Goal: Information Seeking & Learning: Learn about a topic

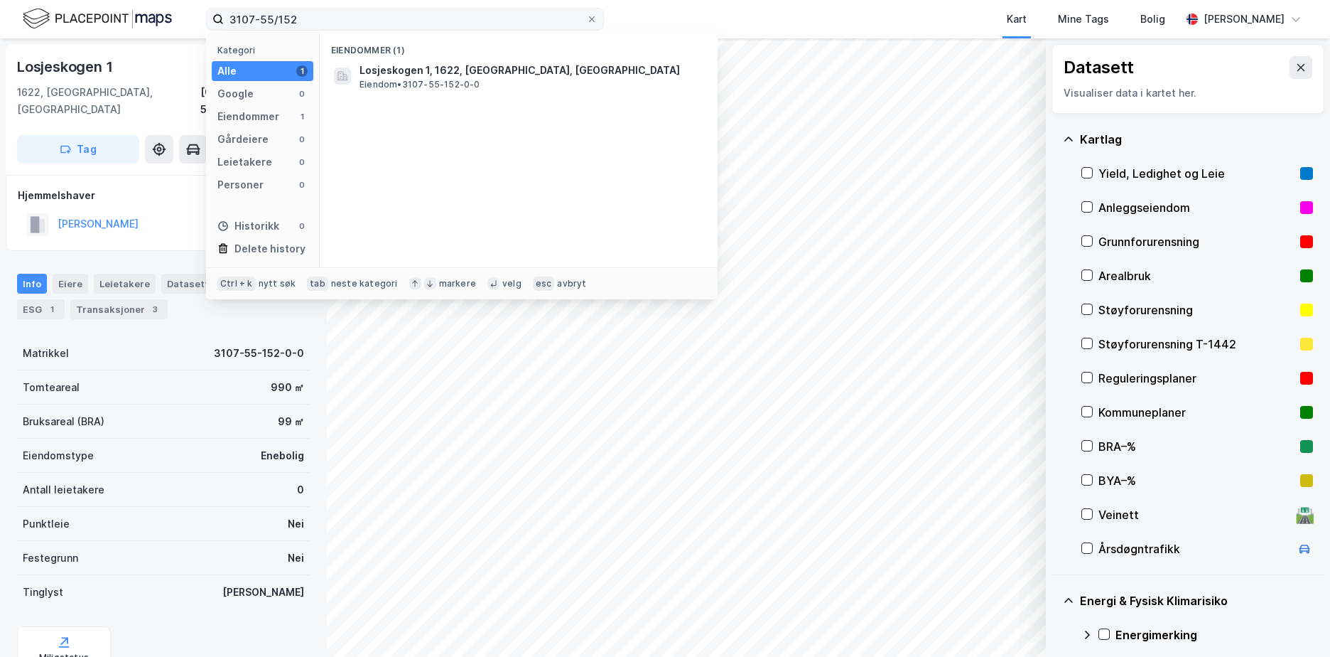
scroll to position [176, 0]
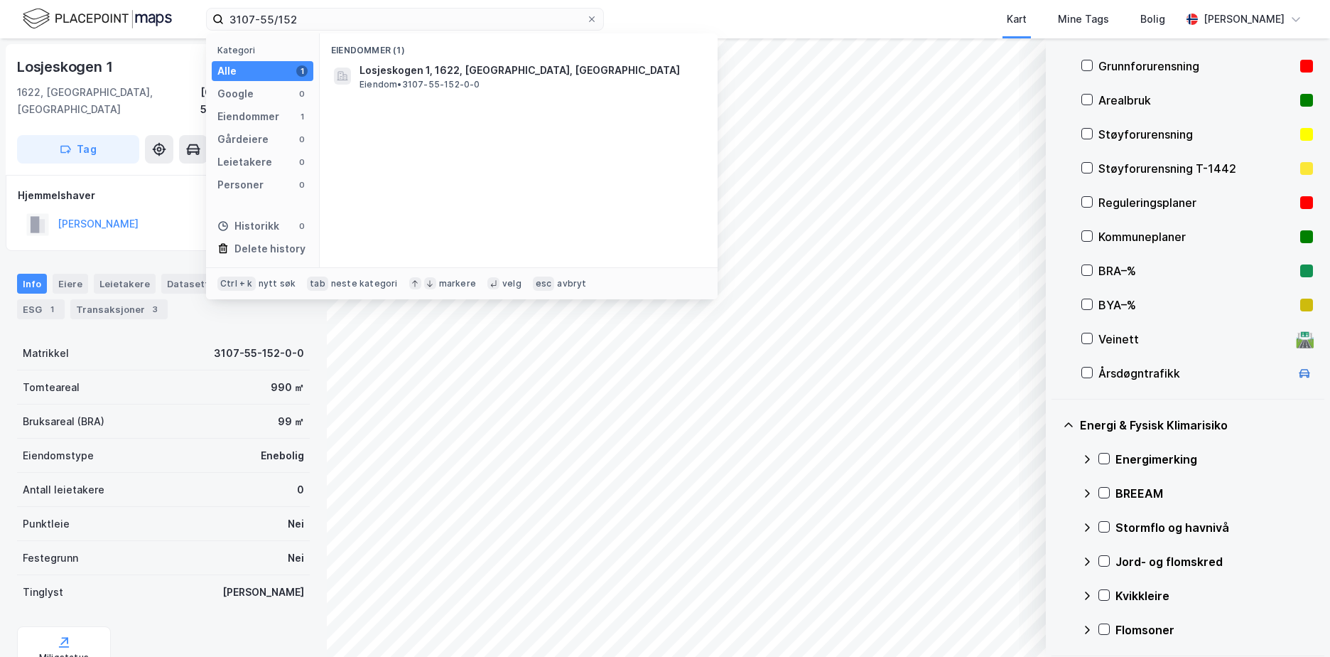
click at [199, 31] on div "3107-55/152 Kategori Alle 1 Google 0 Eiendommer 1 Gårdeiere 0 Leietakere 0 Pers…" at bounding box center [665, 19] width 1330 height 38
type input "301-213/159/"
click at [456, 67] on span "[STREET_ADDRESS]" at bounding box center [408, 70] width 97 height 17
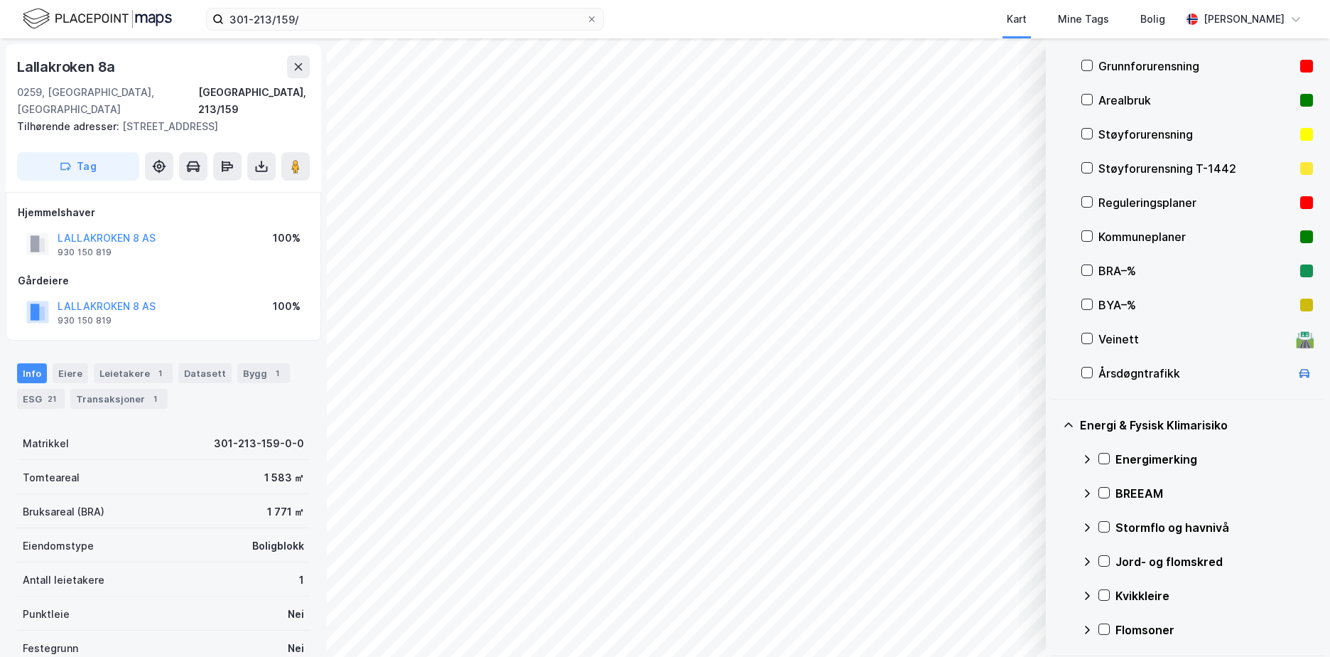
click at [1185, 68] on div "Grunnforurensning" at bounding box center [1197, 66] width 196 height 17
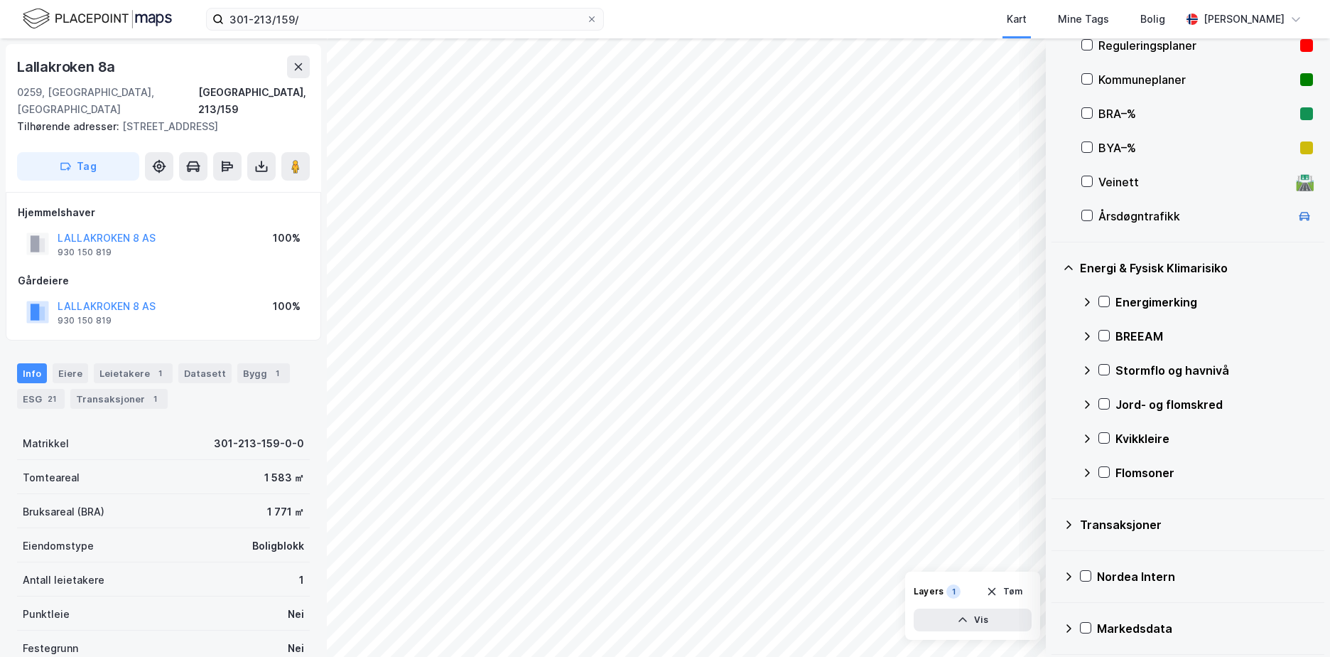
scroll to position [336, 0]
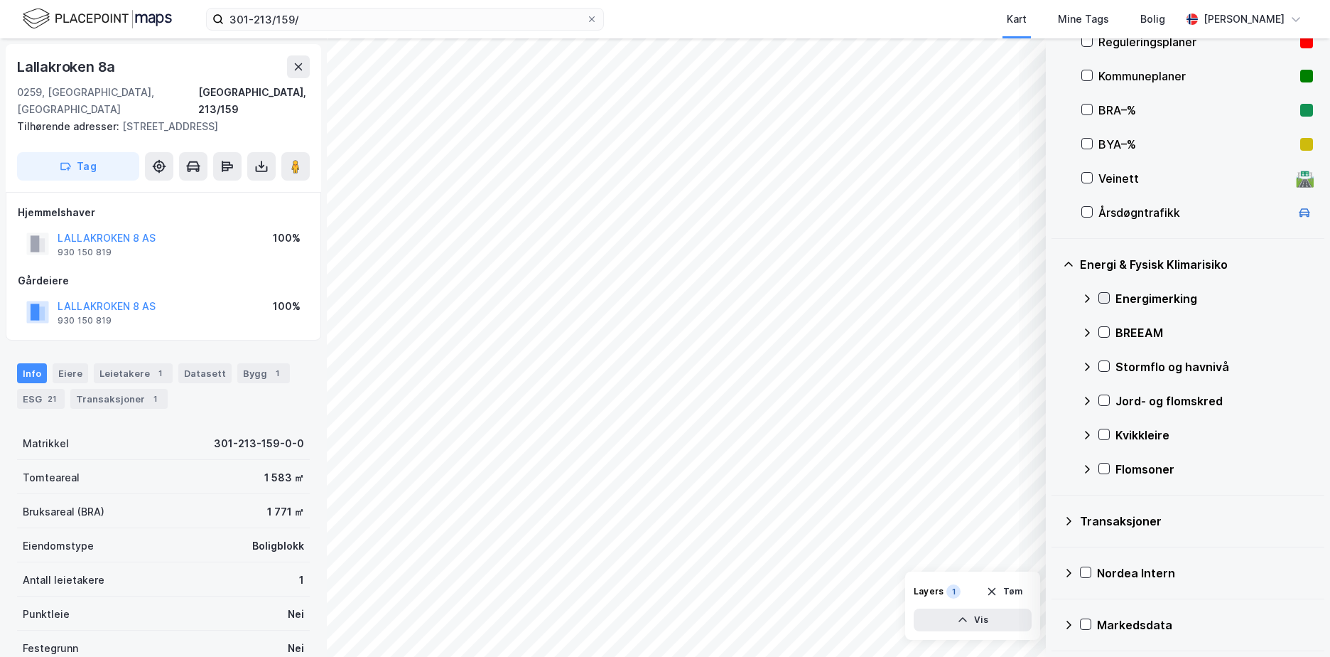
click at [1106, 299] on icon at bounding box center [1104, 298] width 10 height 10
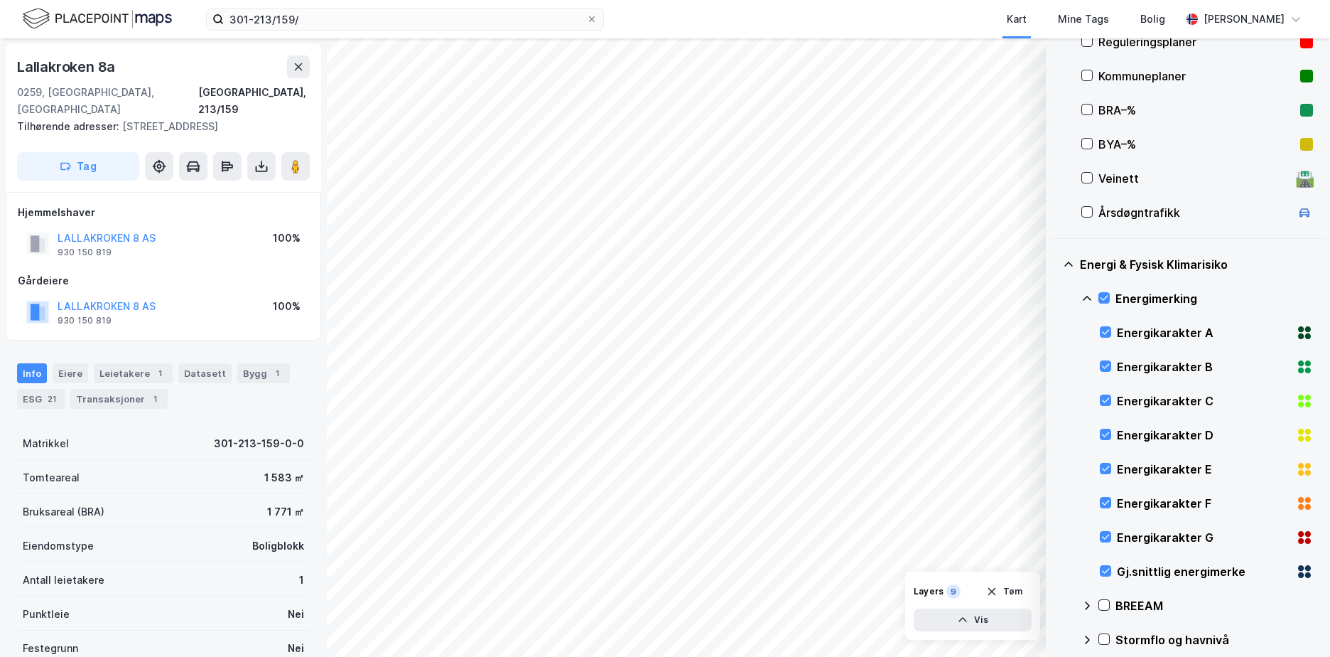
click at [1091, 297] on icon at bounding box center [1087, 298] width 11 height 11
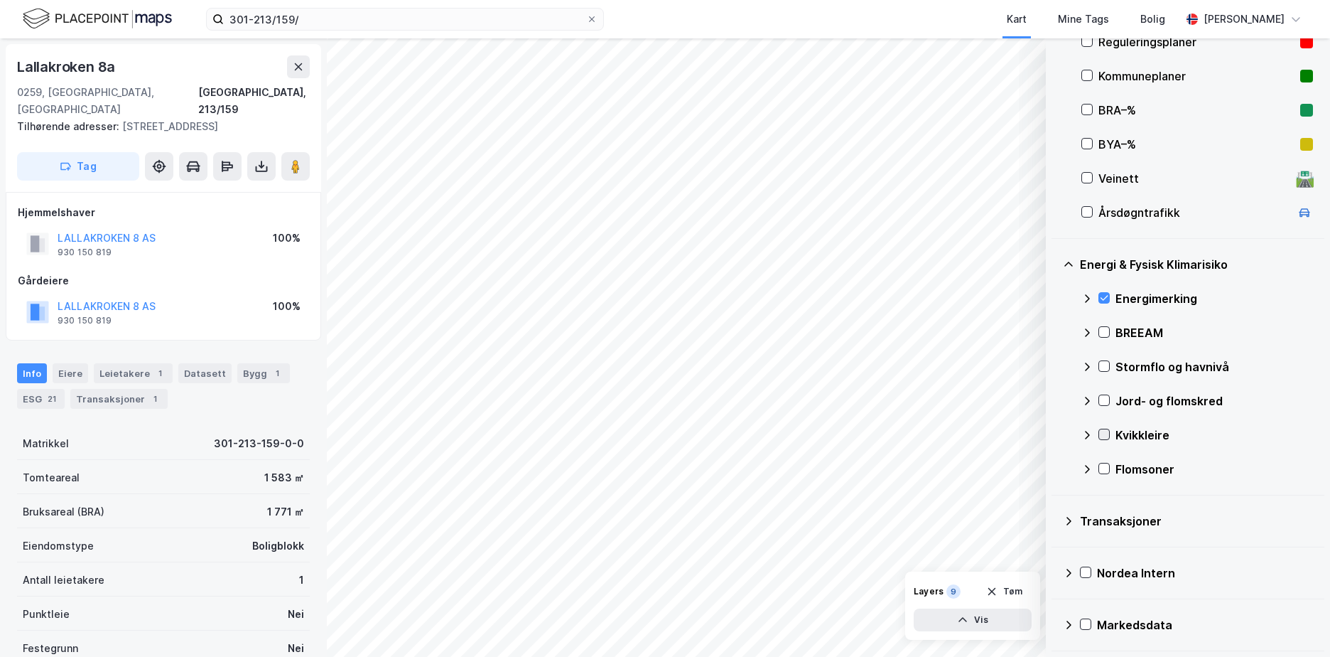
click at [1107, 434] on icon at bounding box center [1105, 434] width 8 height 5
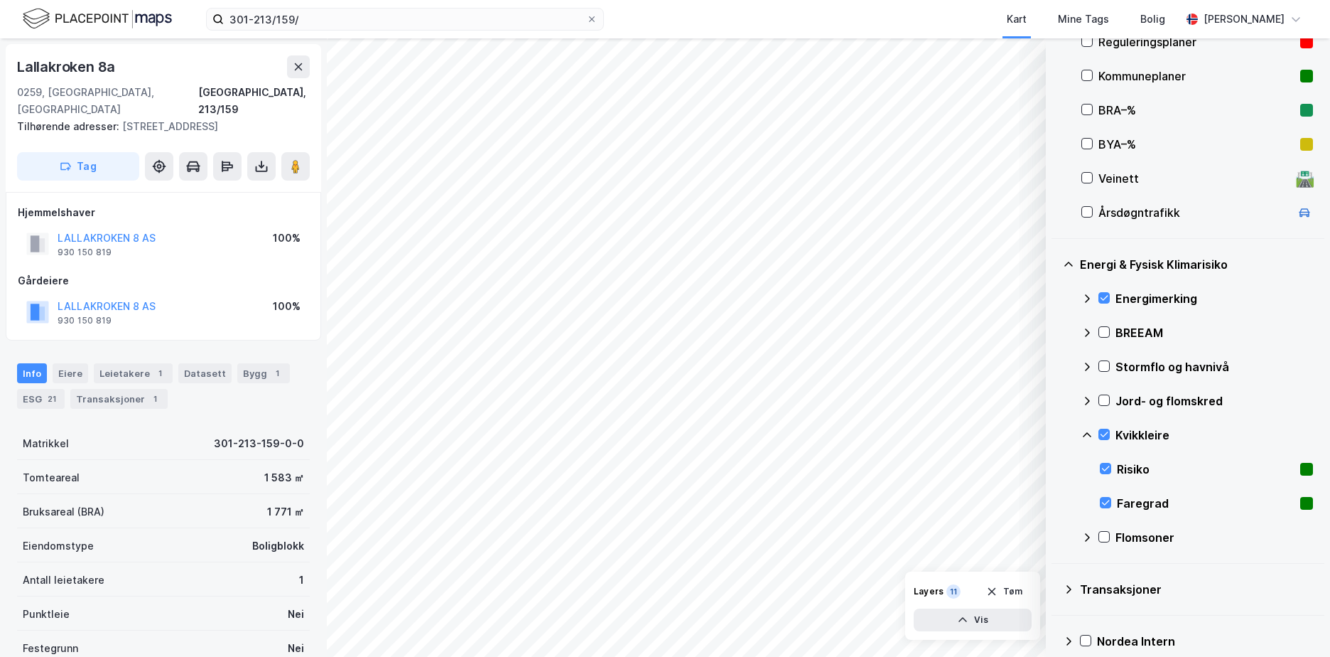
click at [1086, 431] on icon at bounding box center [1087, 434] width 11 height 11
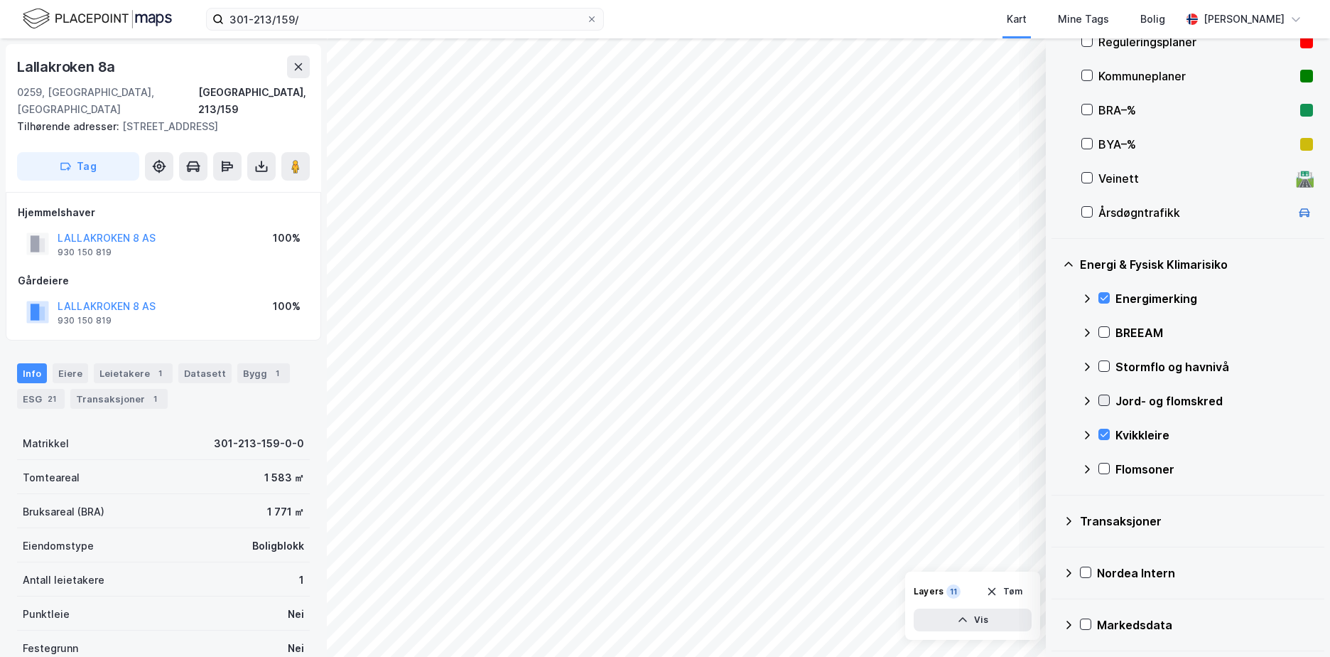
click at [1104, 397] on icon at bounding box center [1104, 400] width 10 height 10
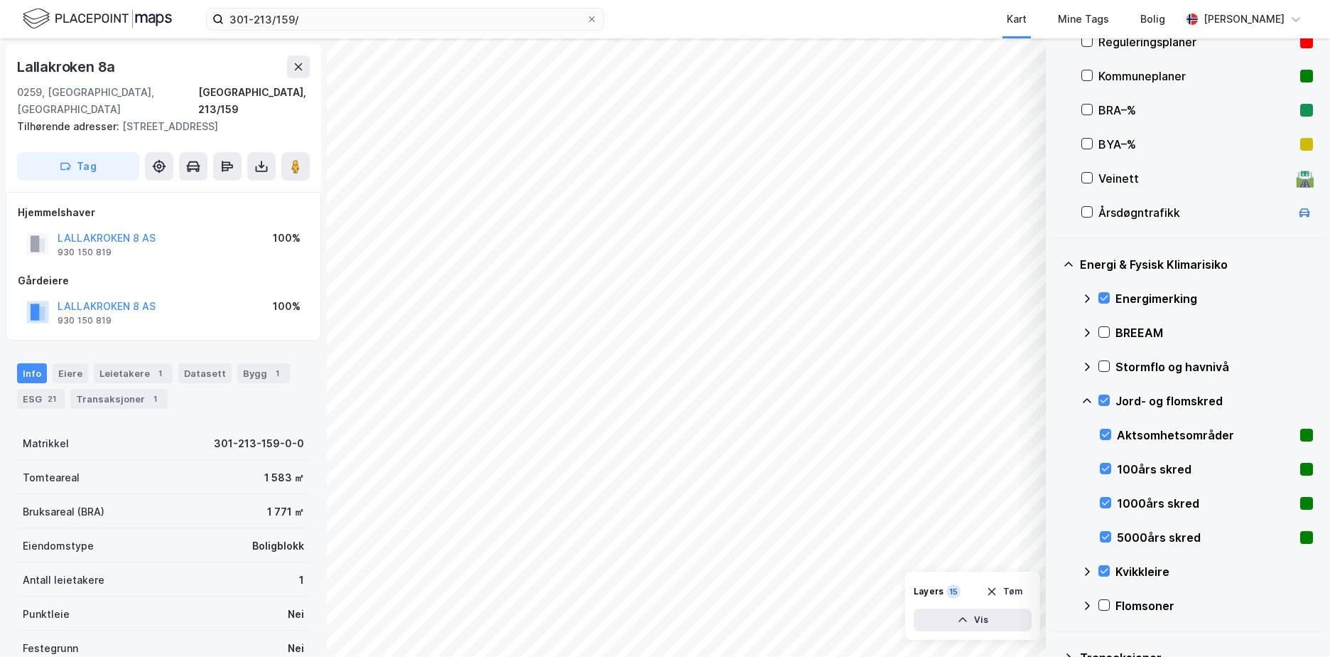
click at [1086, 397] on icon at bounding box center [1087, 400] width 11 height 11
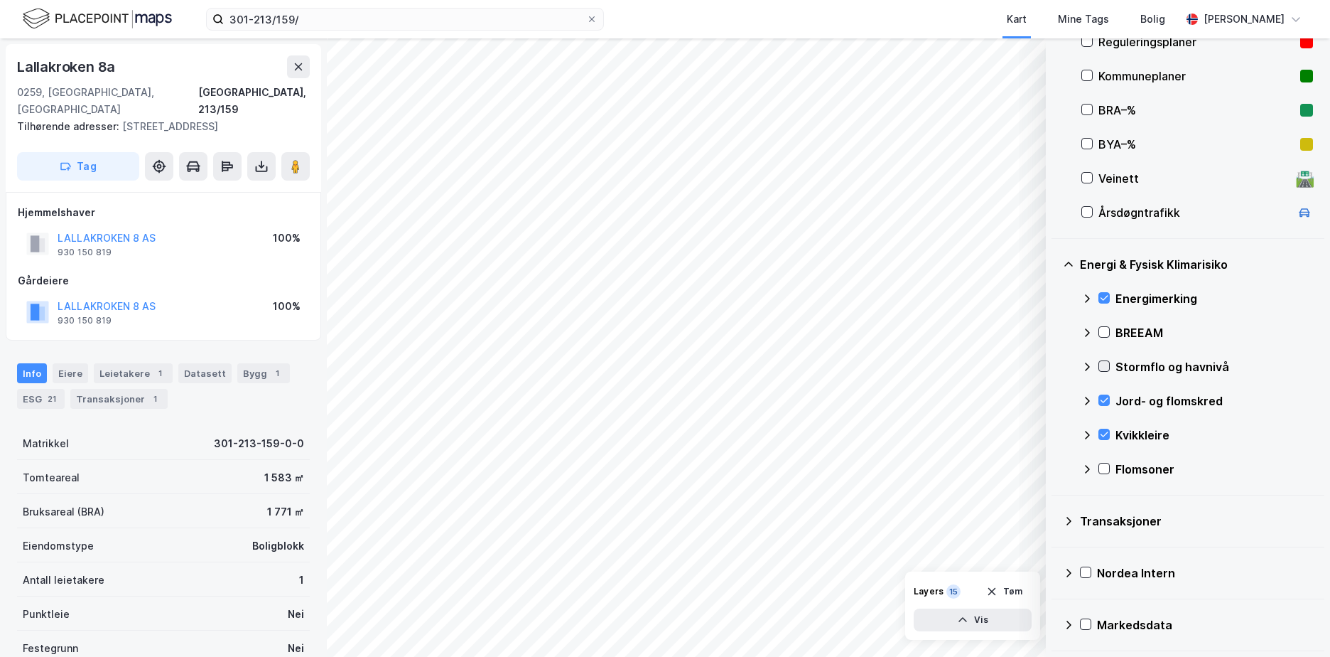
click at [1104, 365] on icon at bounding box center [1104, 366] width 10 height 10
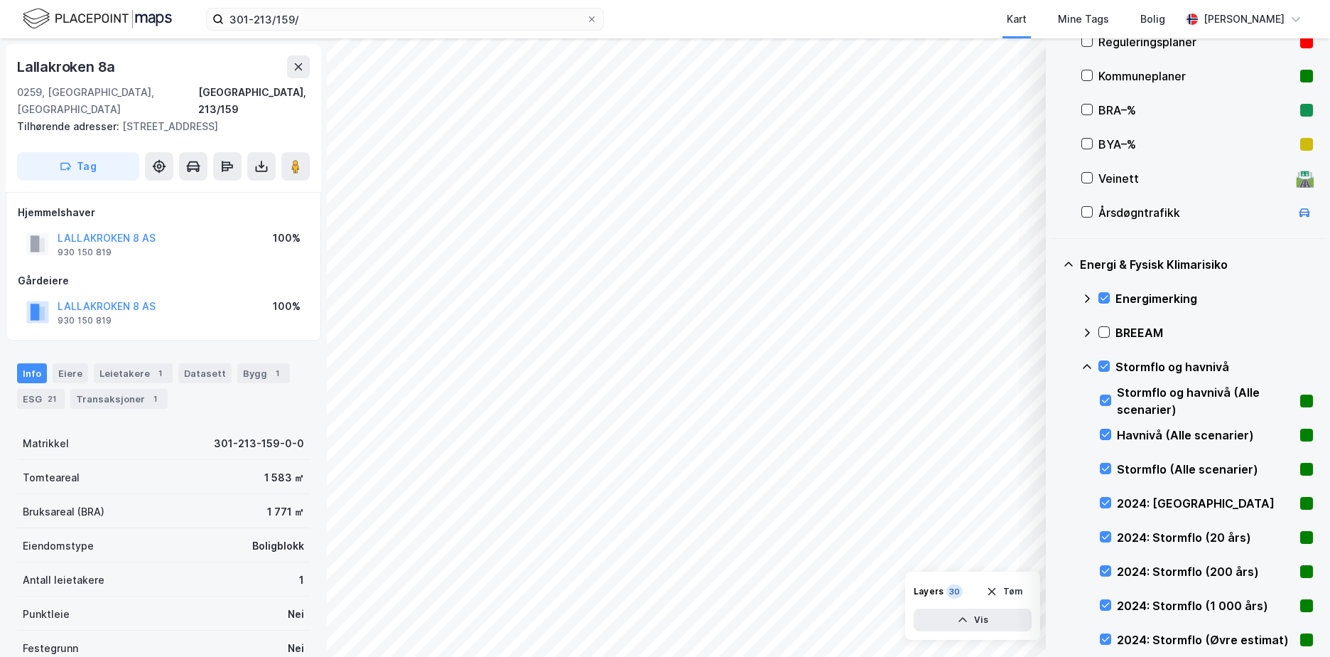
click at [1087, 362] on icon at bounding box center [1087, 366] width 11 height 11
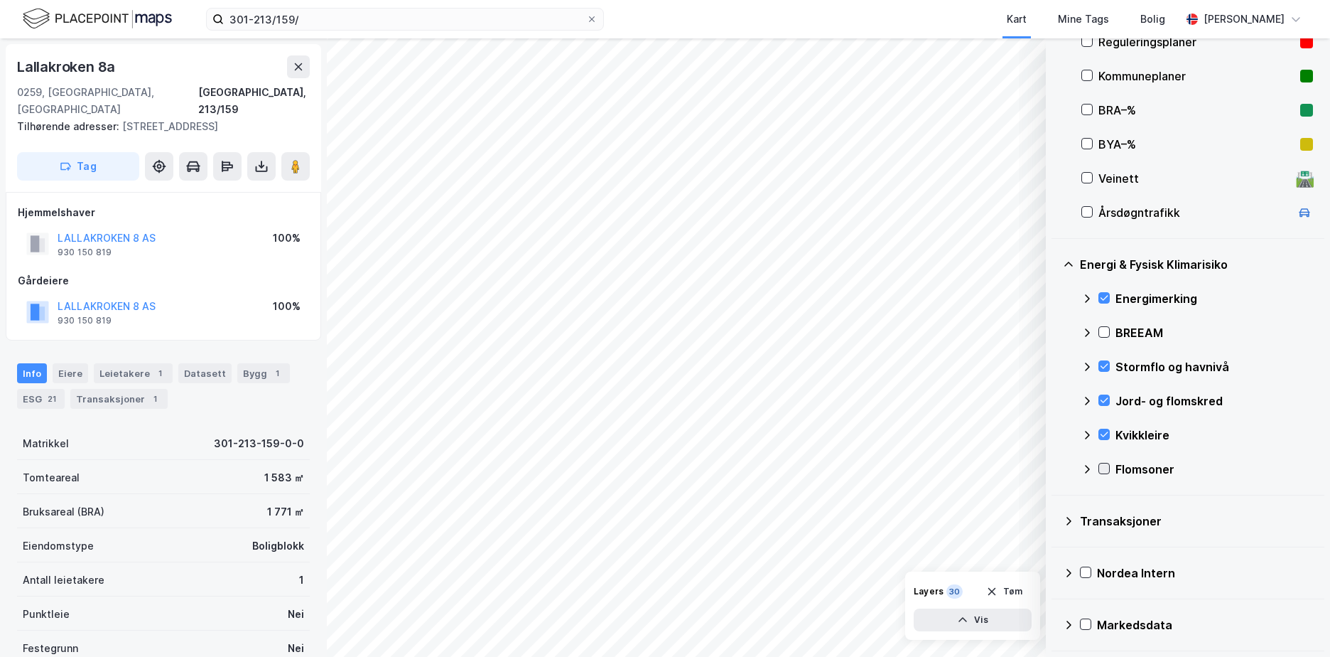
click at [1107, 467] on icon at bounding box center [1104, 468] width 10 height 10
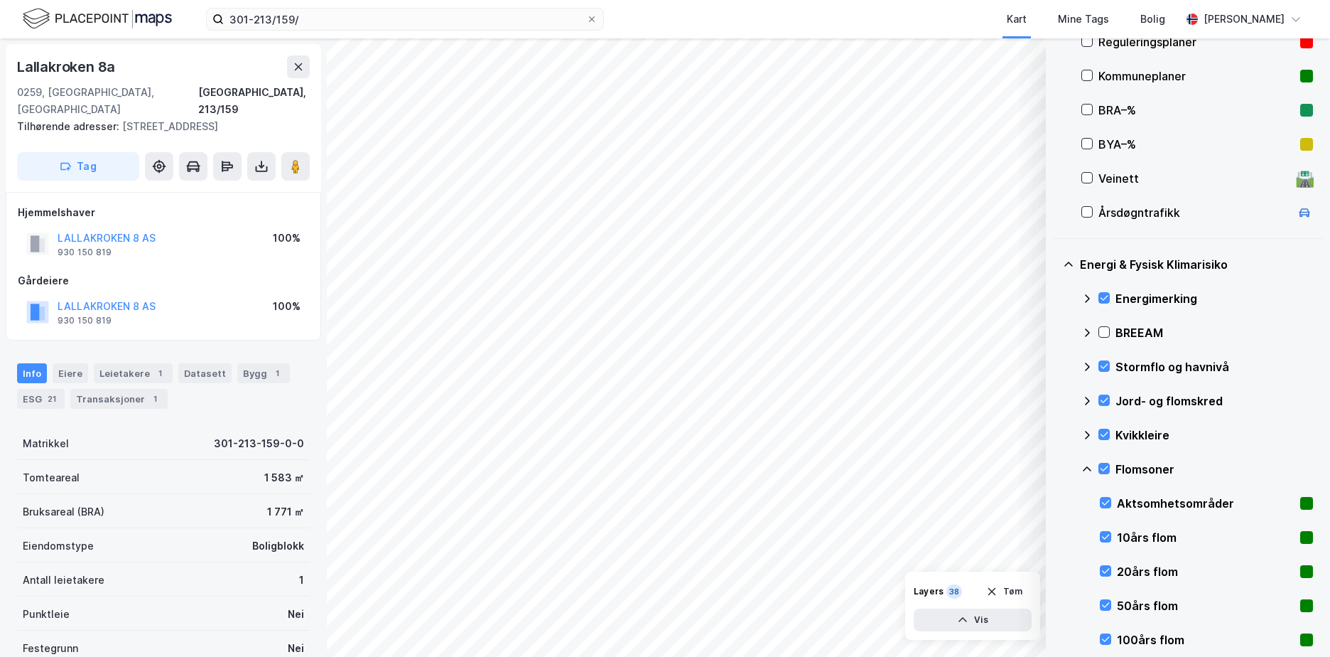
click at [1085, 466] on icon at bounding box center [1087, 468] width 11 height 11
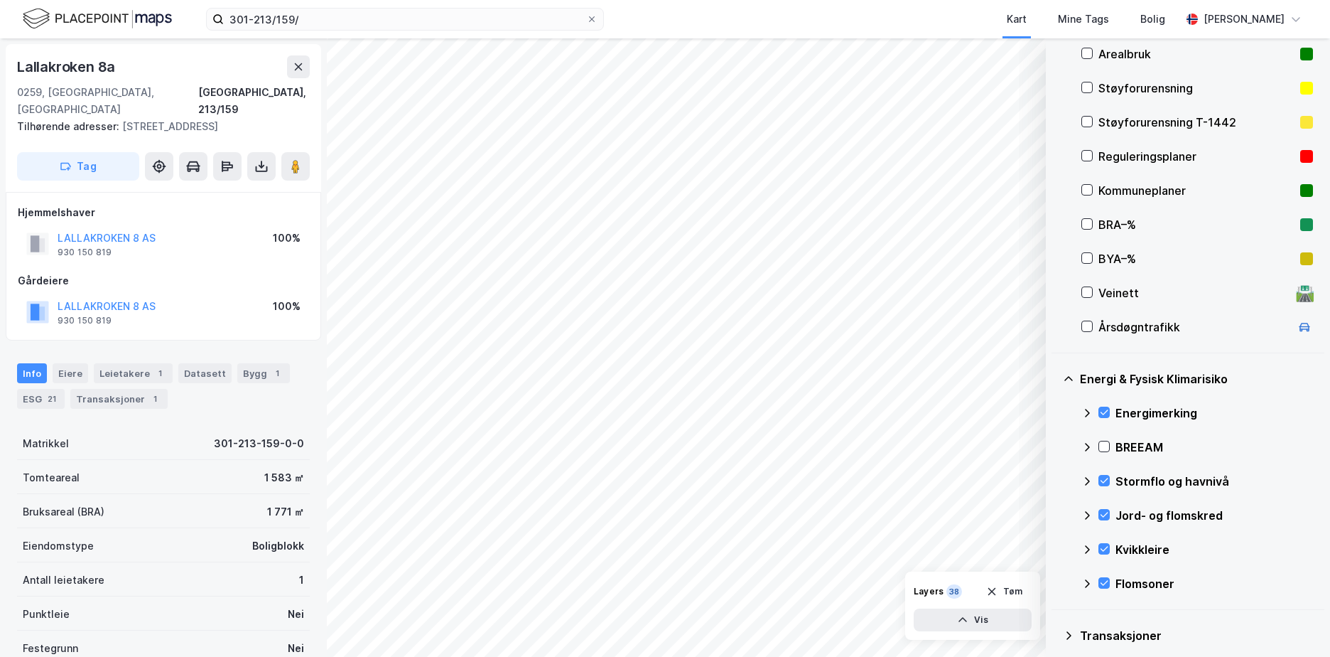
scroll to position [171, 0]
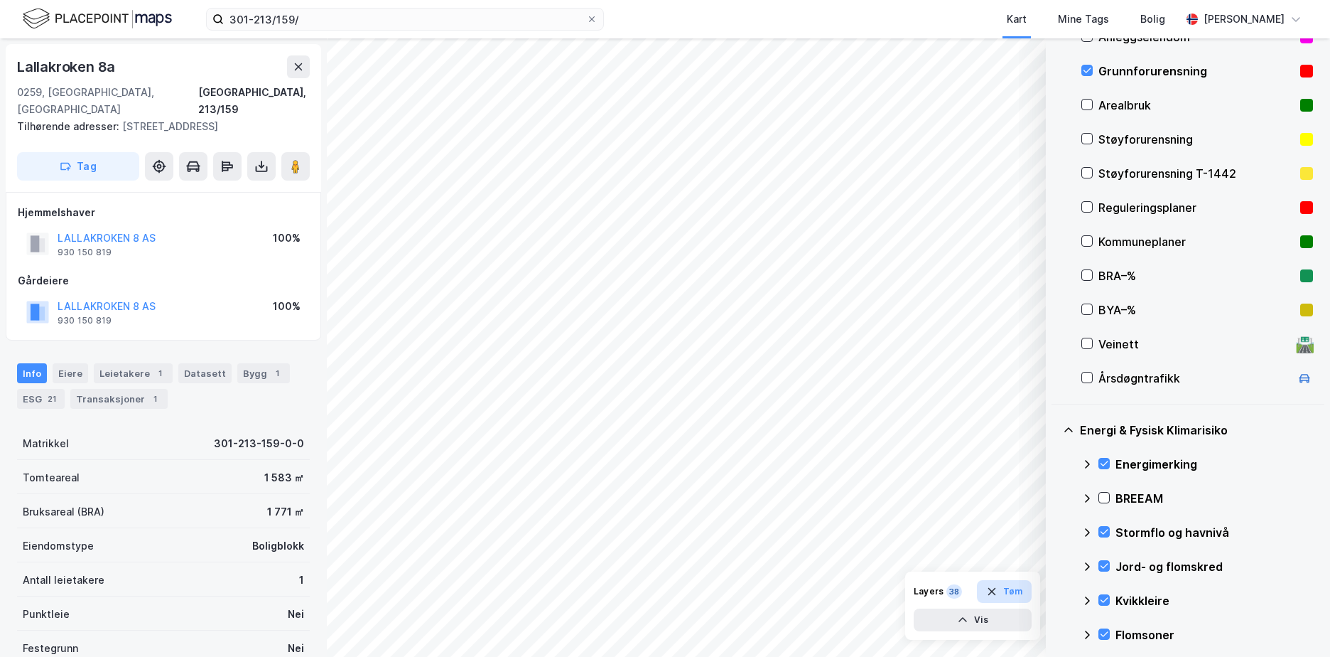
click at [1020, 593] on button "Tøm" at bounding box center [1004, 591] width 55 height 23
